Goal: Information Seeking & Learning: Learn about a topic

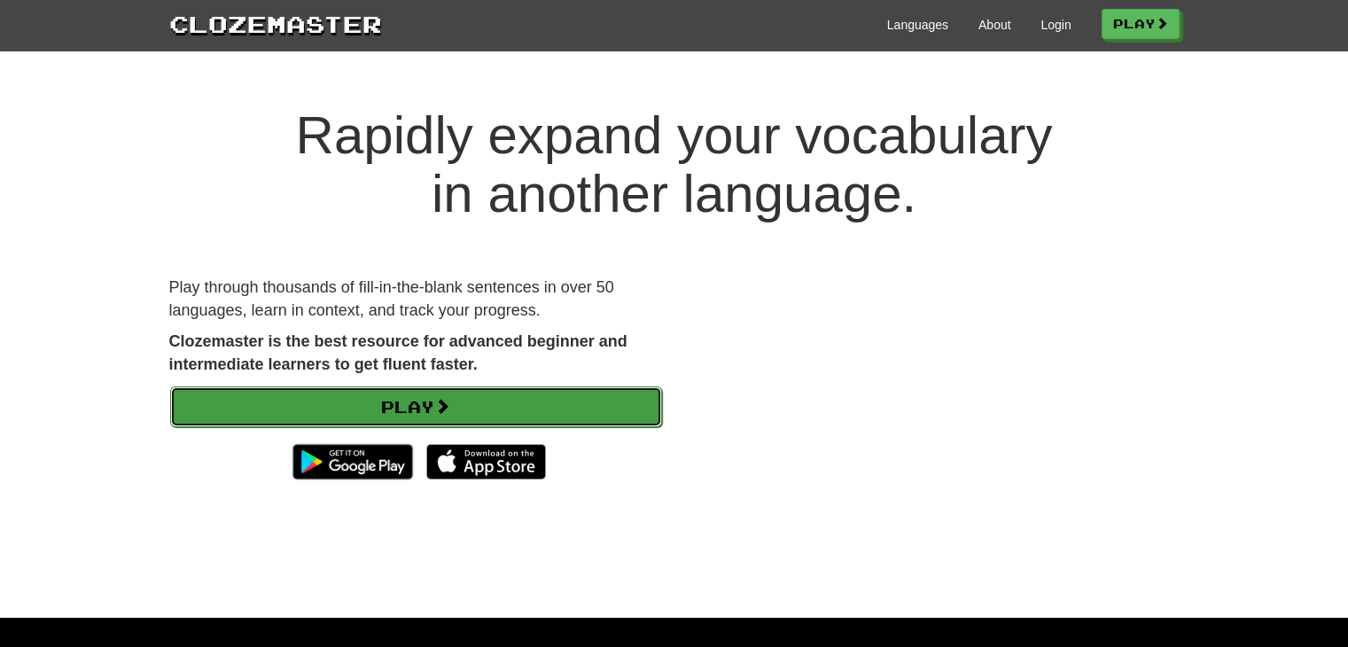
click at [568, 404] on link "Play" at bounding box center [416, 406] width 492 height 41
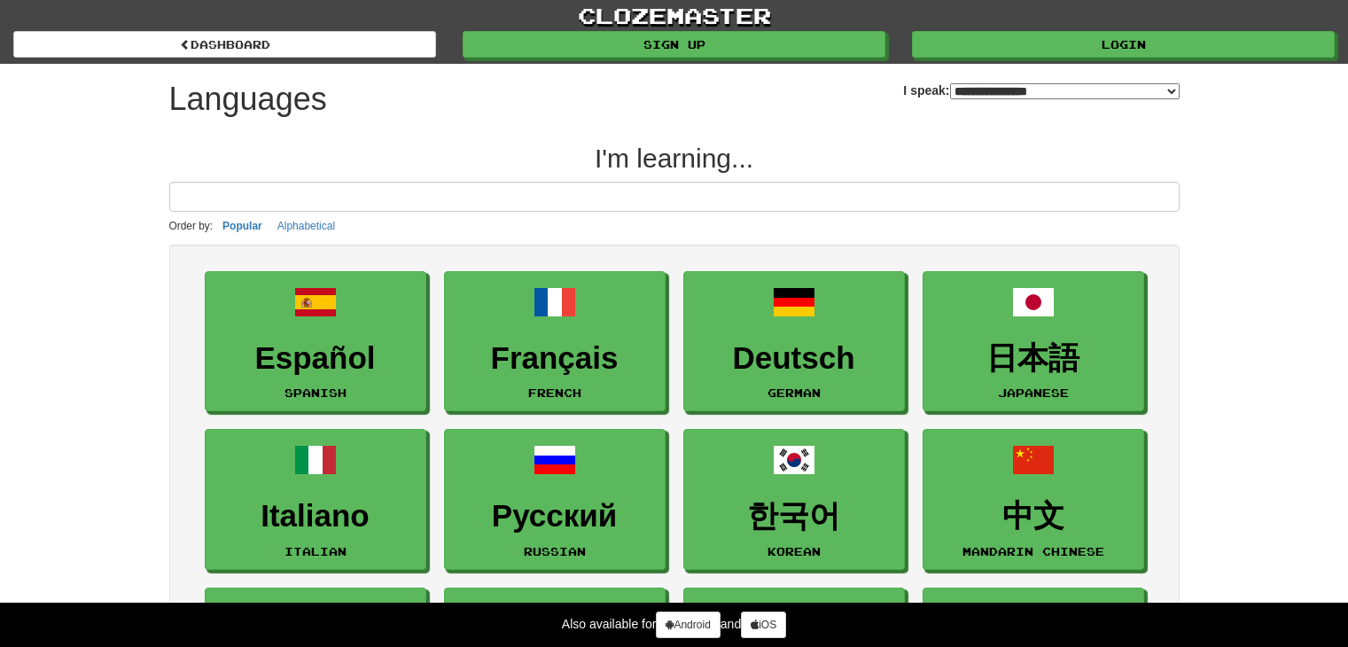
select select "*******"
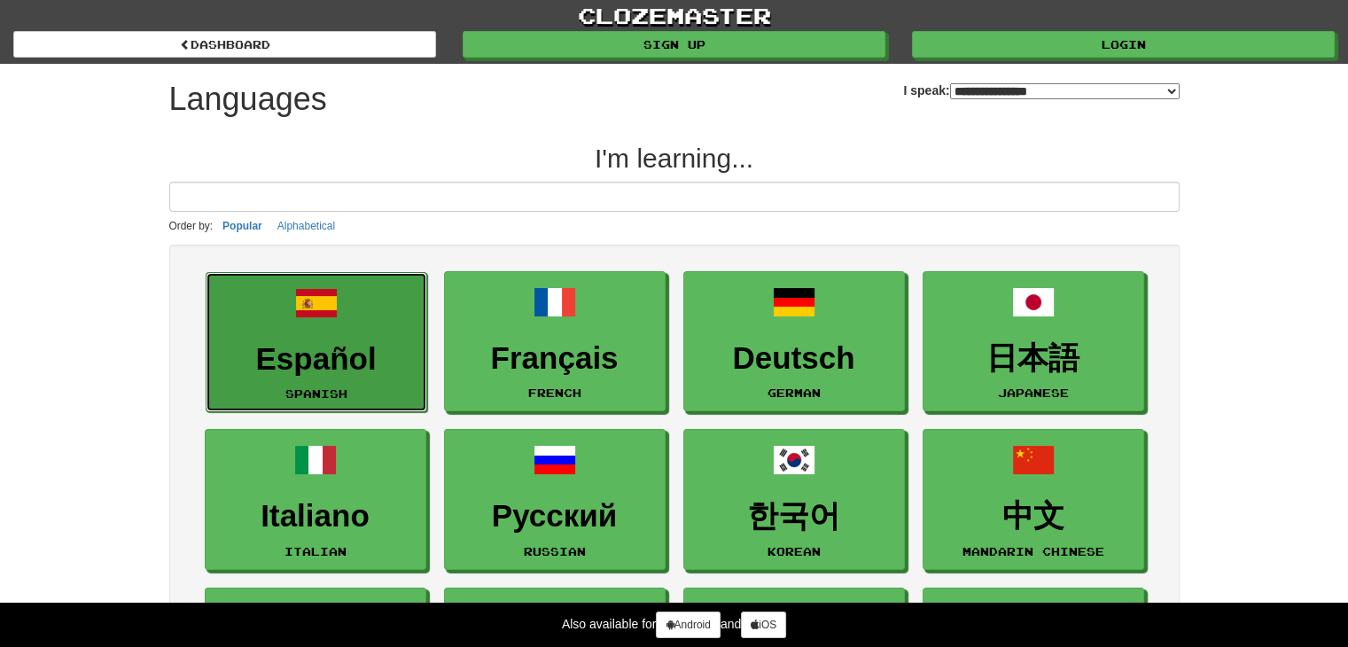
click at [385, 310] on link "Español Spanish" at bounding box center [317, 342] width 222 height 141
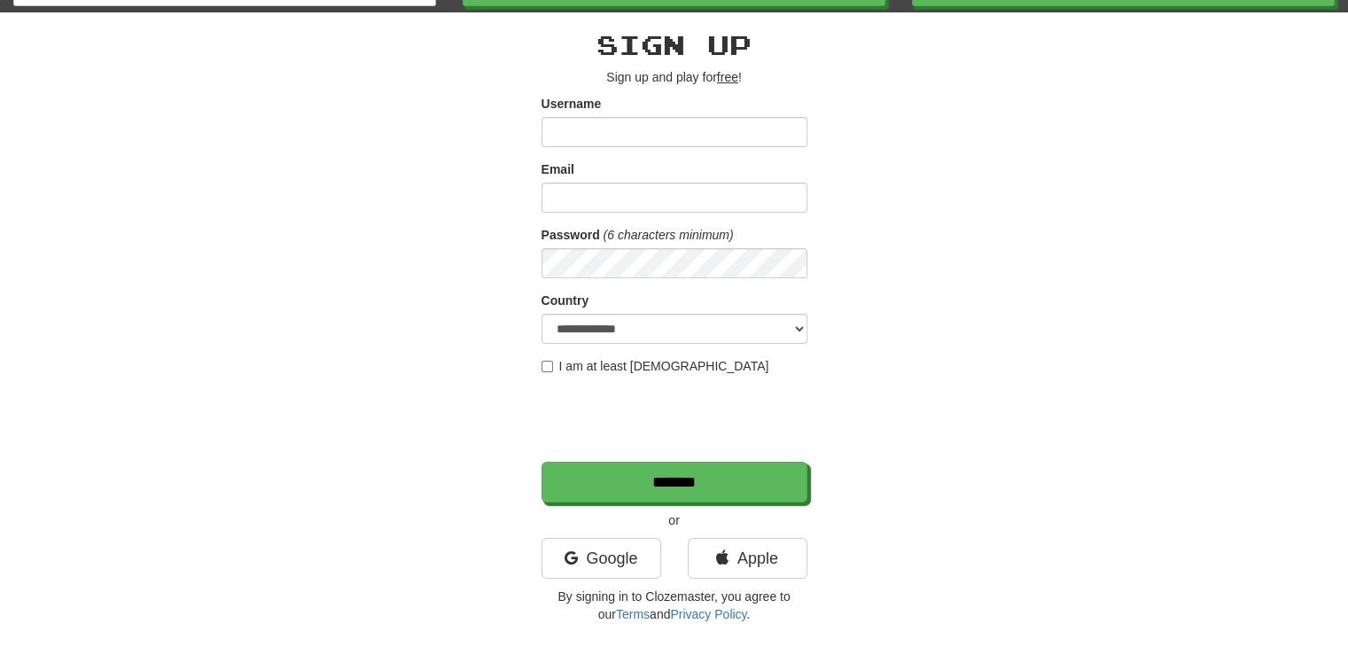
scroll to position [49, 0]
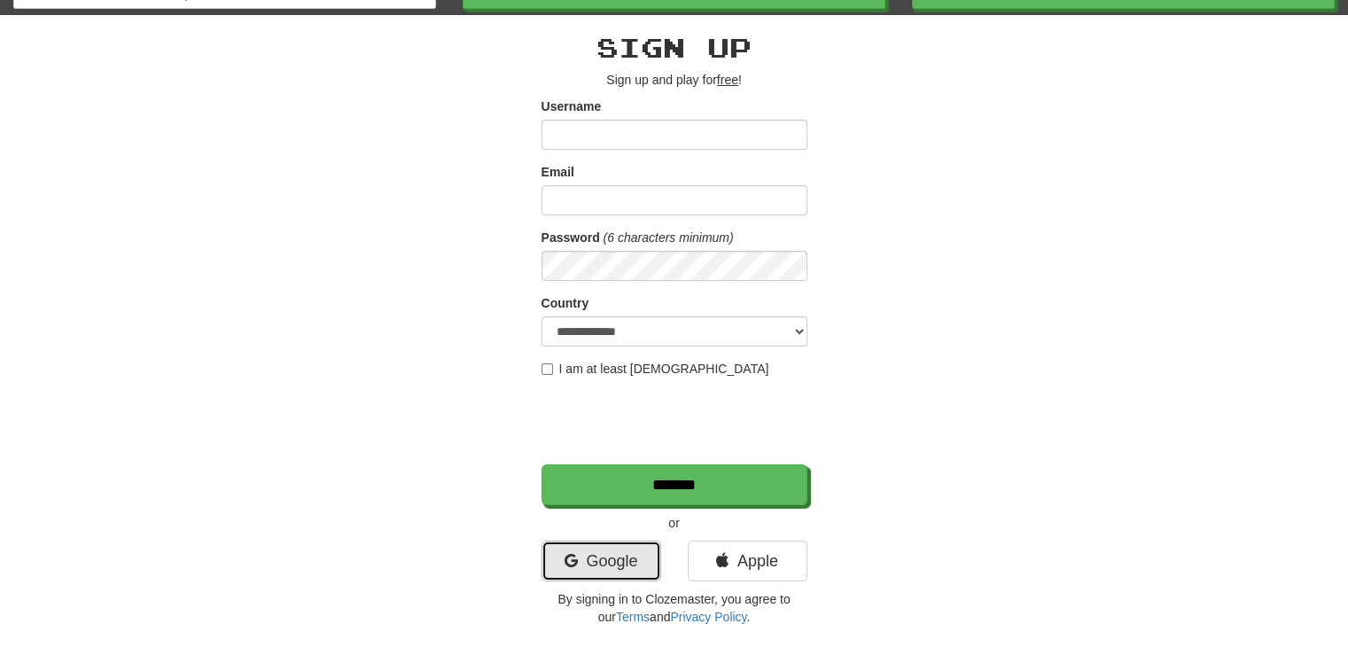
click at [625, 545] on link "Google" at bounding box center [601, 561] width 120 height 41
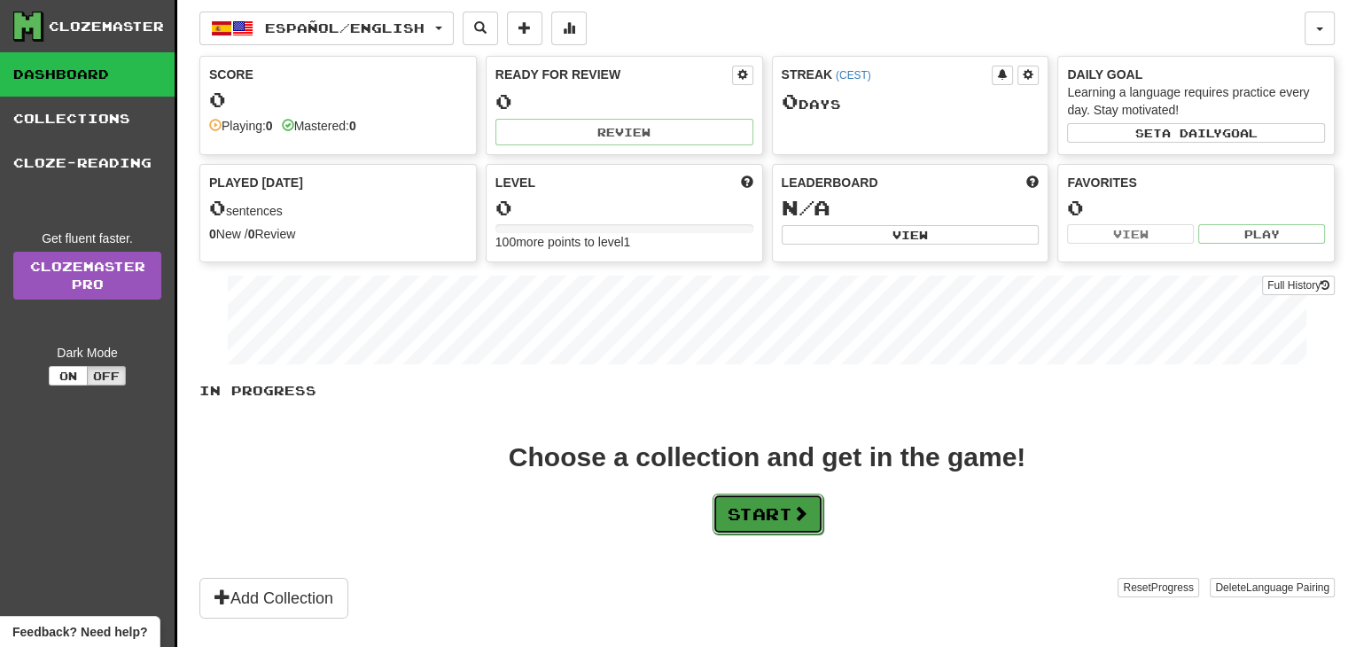
click at [780, 522] on button "Start" at bounding box center [767, 514] width 111 height 41
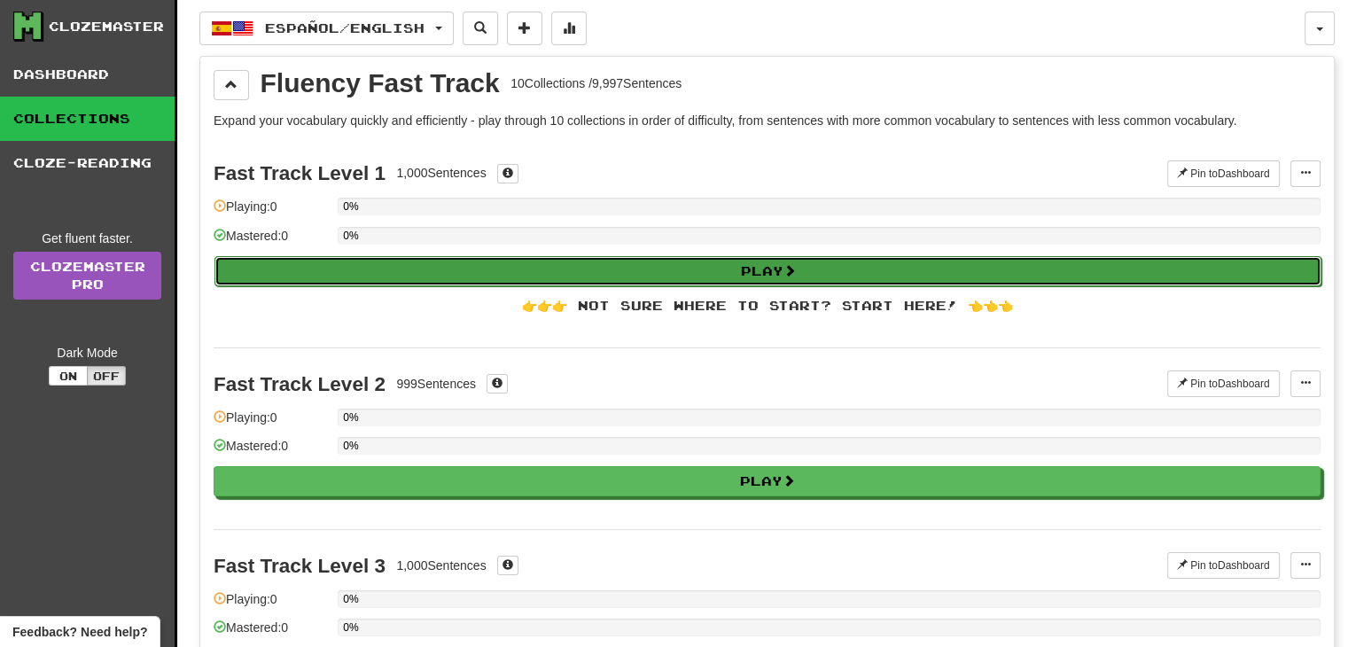
click at [797, 258] on button "Play" at bounding box center [767, 271] width 1107 height 30
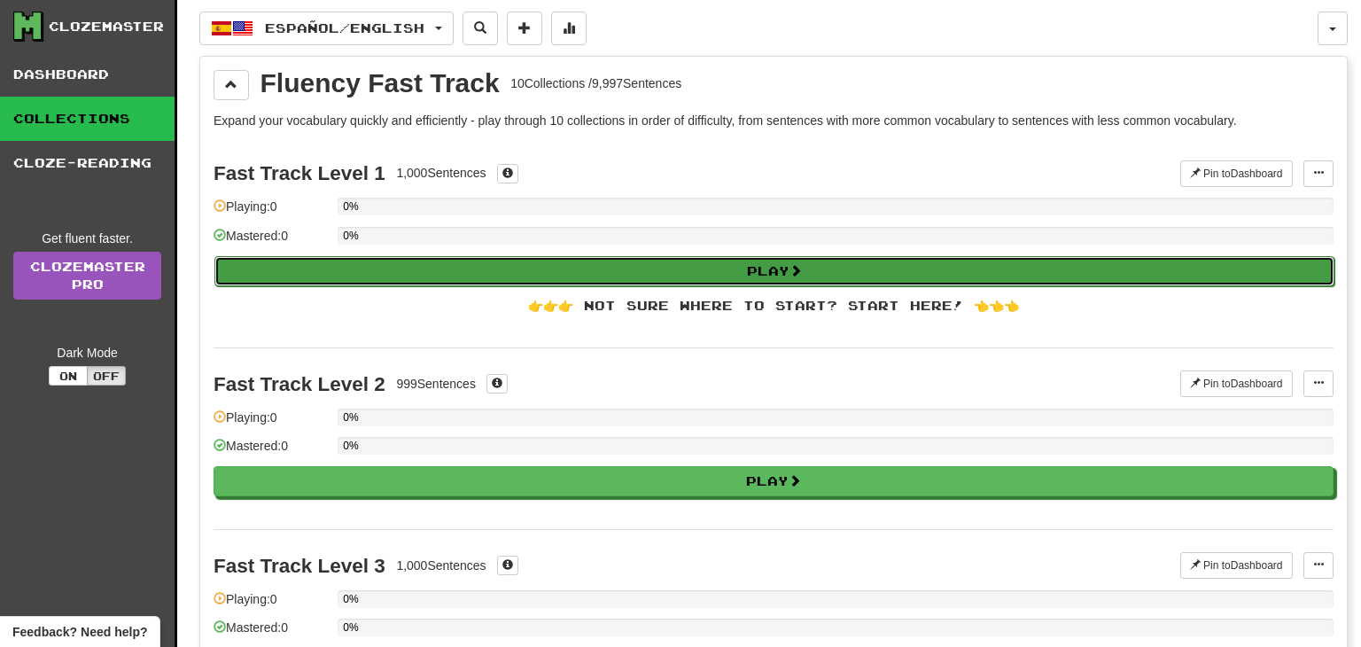
select select "**"
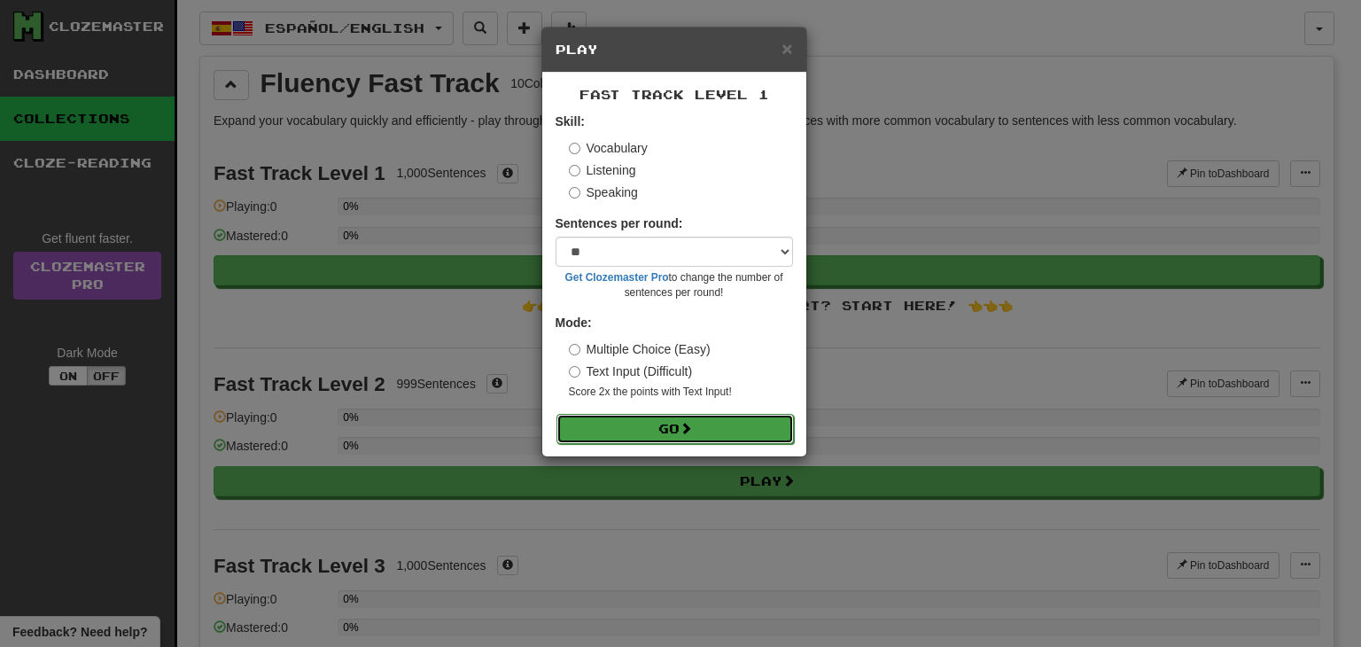
click at [689, 426] on span at bounding box center [686, 428] width 12 height 12
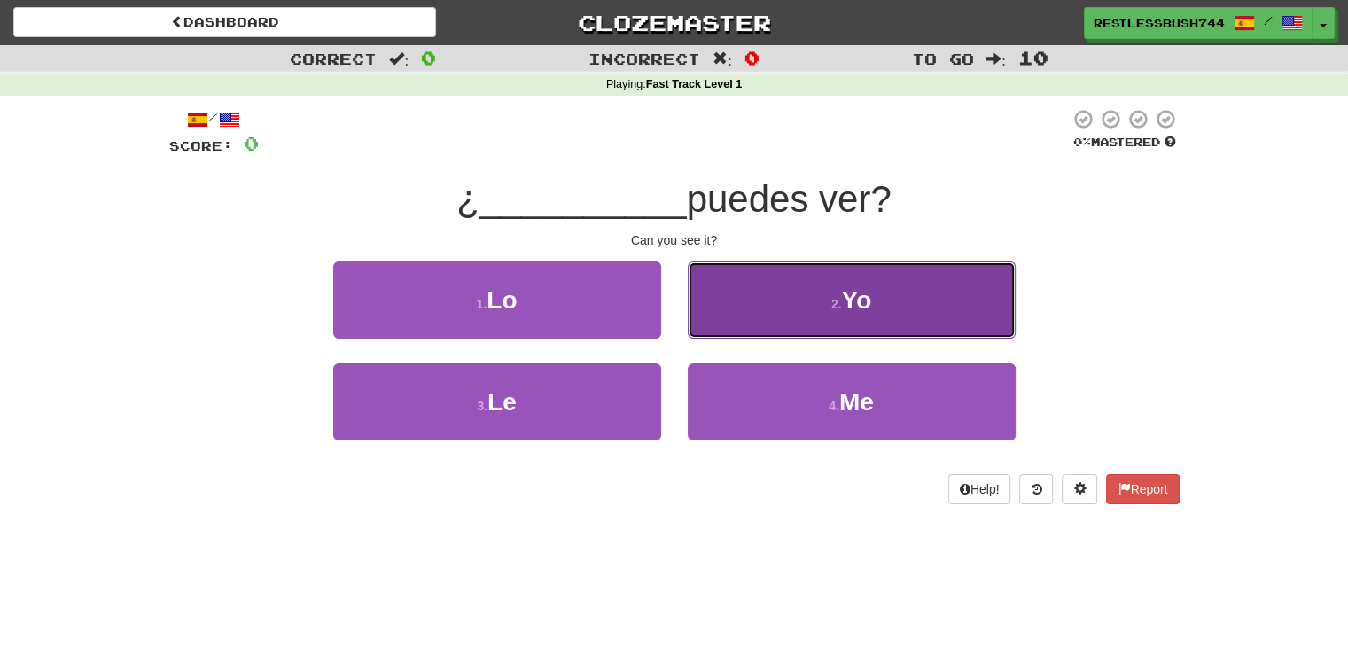
click at [795, 302] on button "[DEMOGRAPHIC_DATA]" at bounding box center [852, 299] width 328 height 77
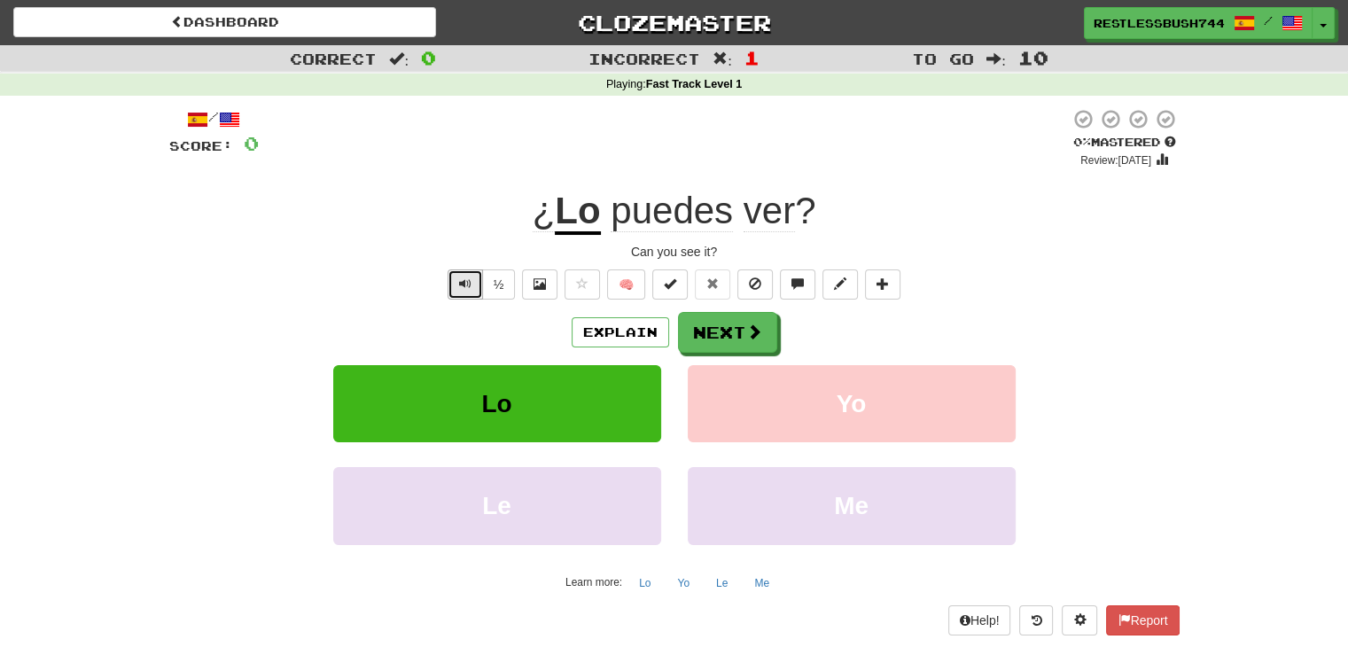
click at [471, 282] on span "Text-to-speech controls" at bounding box center [465, 283] width 12 height 12
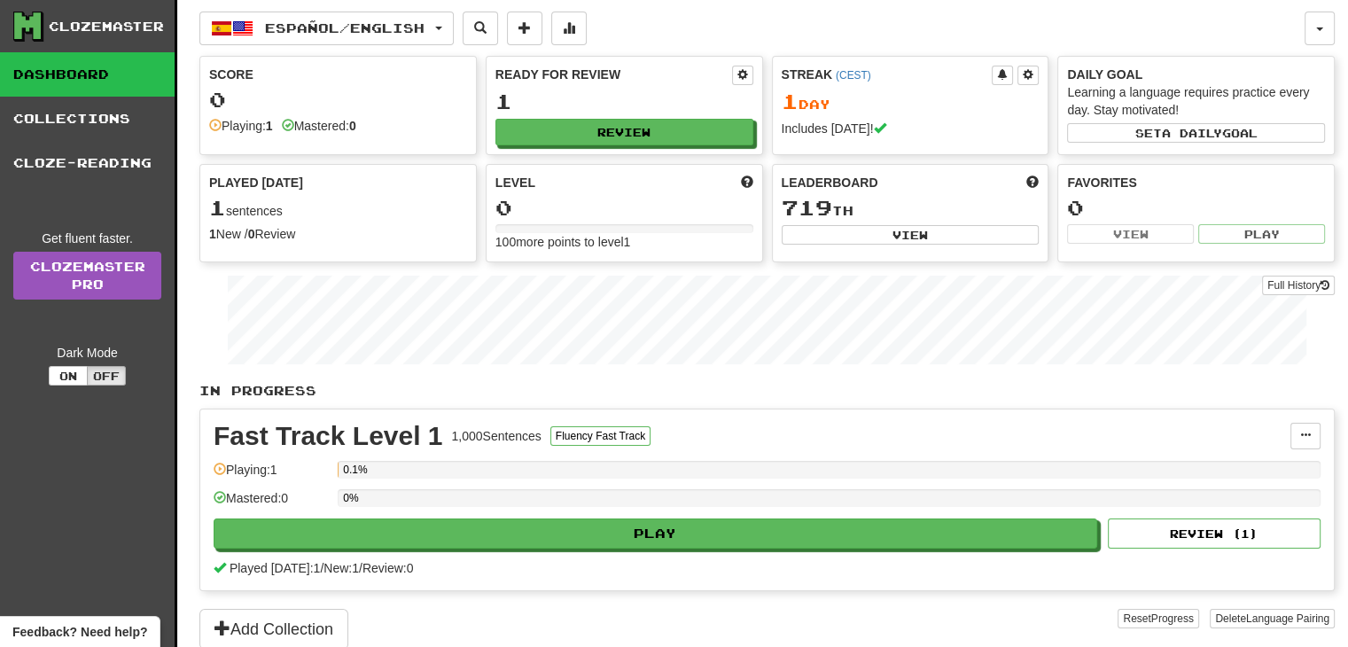
click at [1229, 8] on div "Español / English Español / English Streak: 1 Review: 1 Points today: 0 Languag…" at bounding box center [766, 347] width 1135 height 694
